Goal: Task Accomplishment & Management: Manage account settings

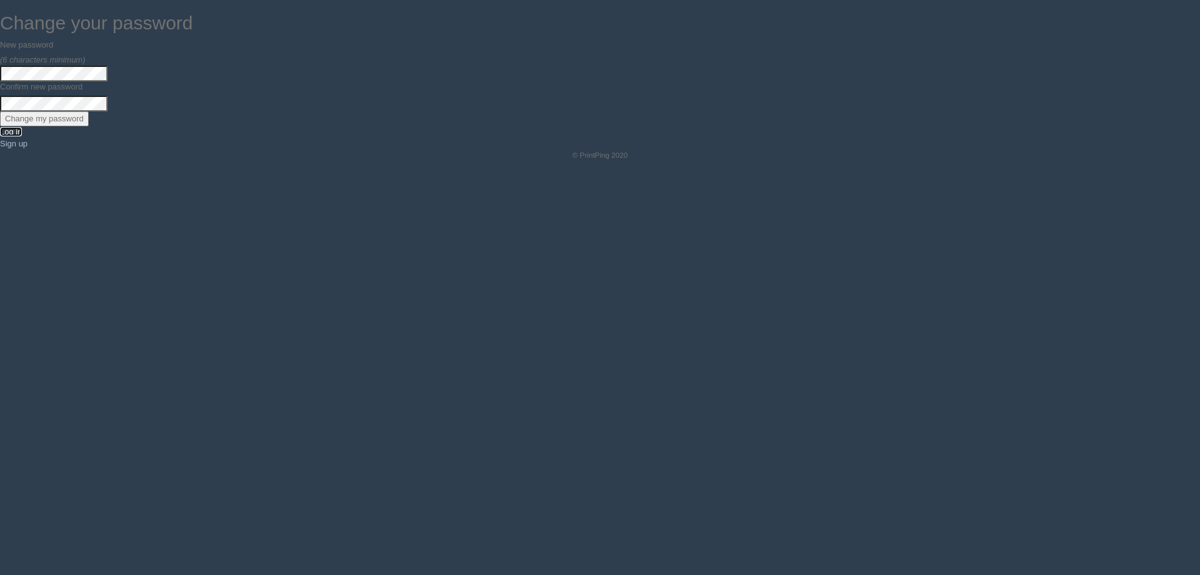
click at [17, 131] on link "Log in" at bounding box center [11, 131] width 22 height 9
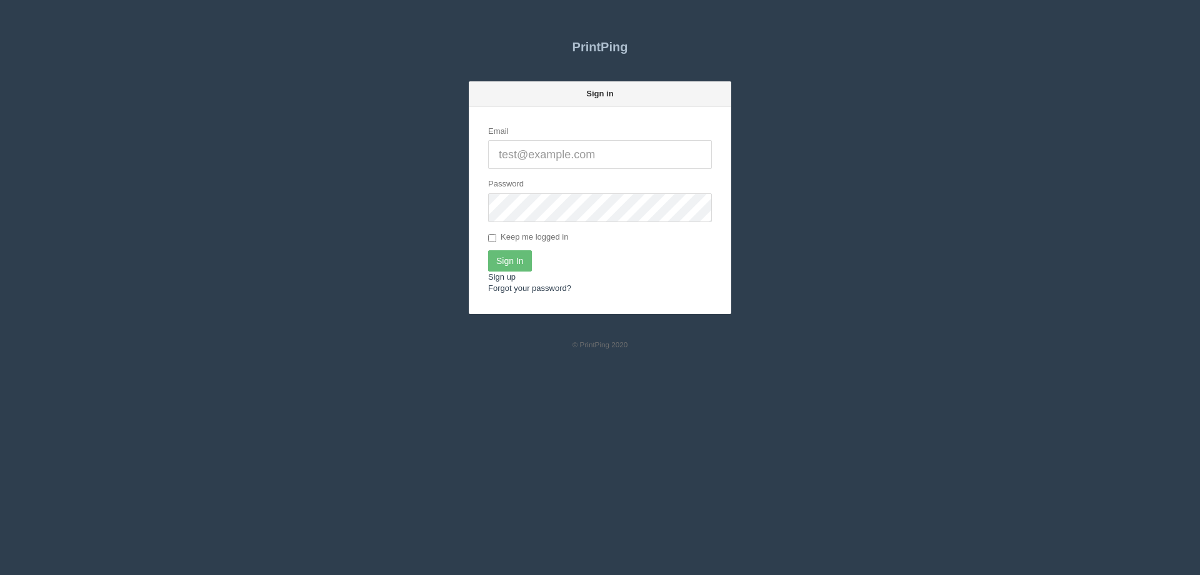
click at [550, 161] on input "Email" at bounding box center [600, 154] width 224 height 29
type input "[EMAIL_ADDRESS][DOMAIN_NAME]"
click at [524, 255] on input "Sign In" at bounding box center [510, 260] width 44 height 21
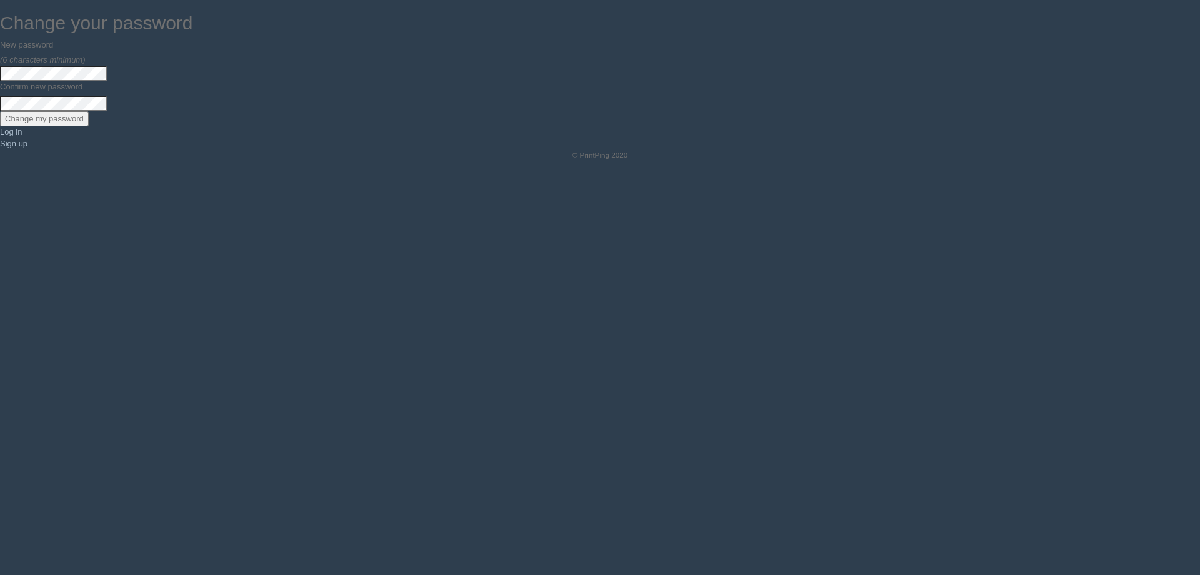
click at [45, 119] on input "Change my password" at bounding box center [44, 119] width 89 height 16
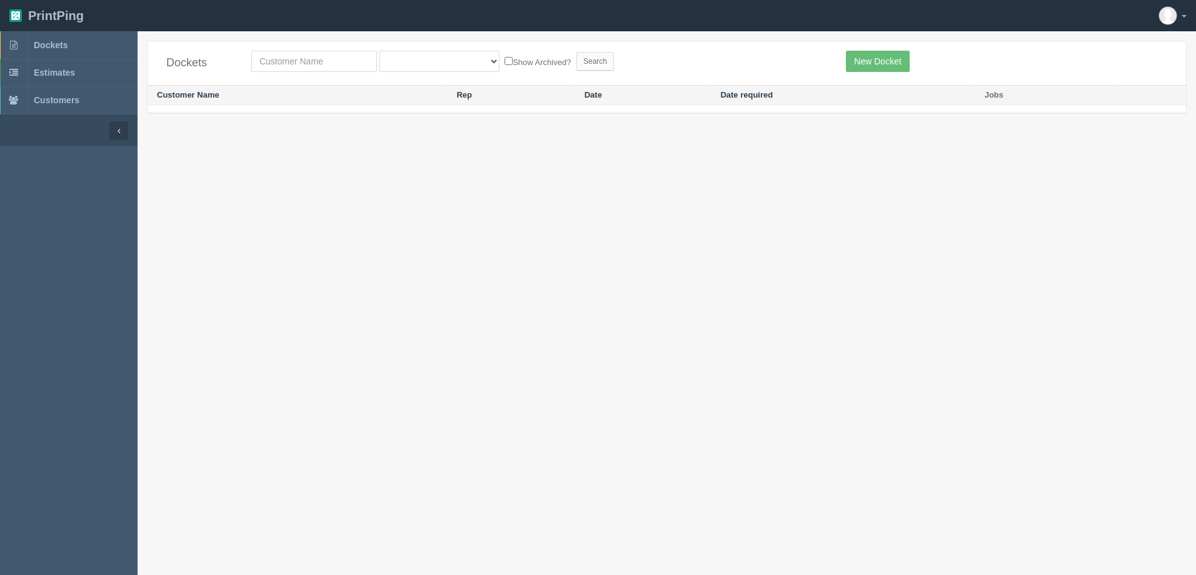
drag, startPoint x: 963, startPoint y: 2, endPoint x: 963, endPoint y: 106, distance: 103.8
click at [963, 106] on td at bounding box center [632, 109] width 968 height 8
click at [261, 164] on section "Dockets All Users [PERSON_NAME] Test 1 [PERSON_NAME] [PERSON_NAME] [PERSON_NAME…" at bounding box center [667, 318] width 1058 height 575
click at [29, 48] on link "Dockets" at bounding box center [69, 45] width 138 height 28
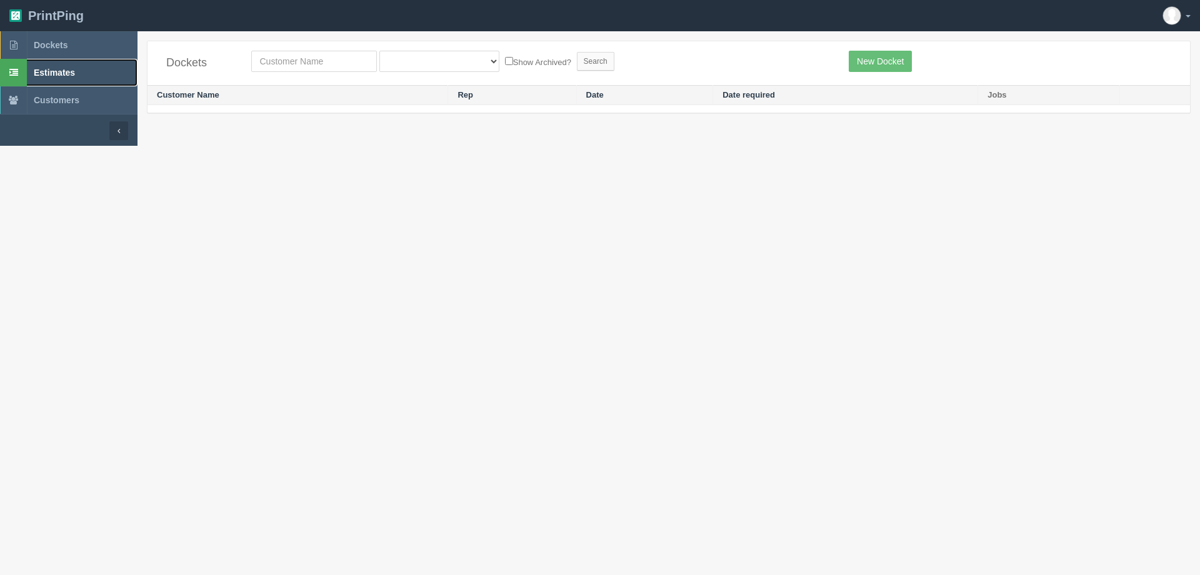
click at [60, 72] on span "Estimates" at bounding box center [54, 73] width 41 height 10
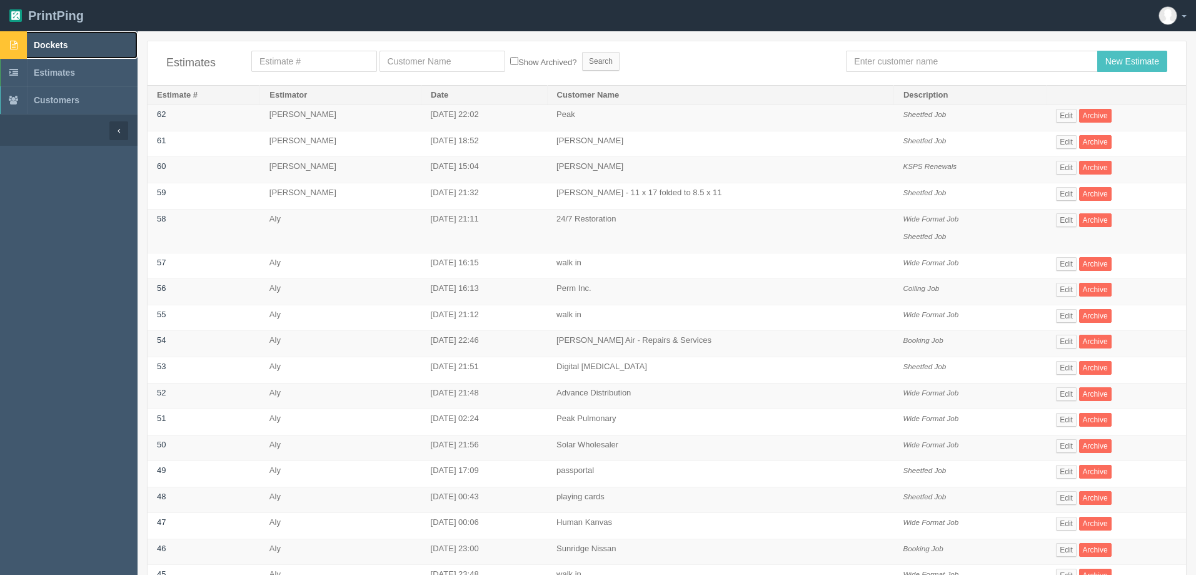
click at [43, 42] on span "Dockets" at bounding box center [51, 45] width 34 height 10
